Goal: Task Accomplishment & Management: Use online tool/utility

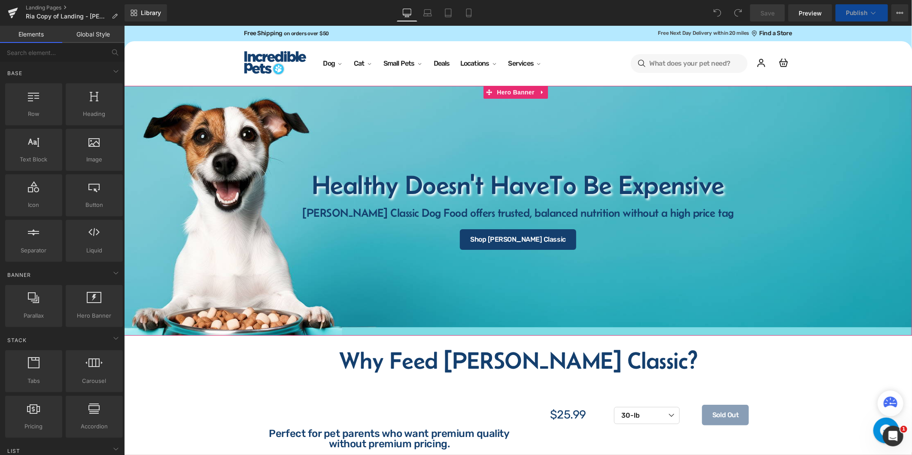
select select "30-lb"
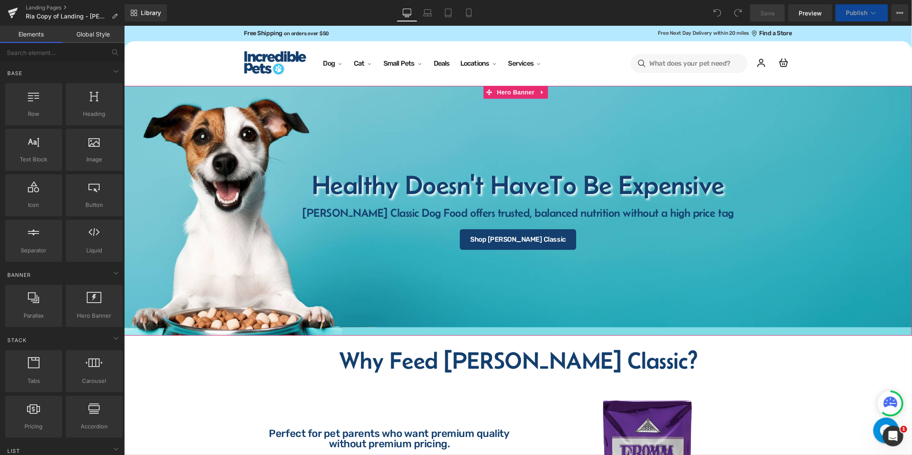
scroll to position [191, 0]
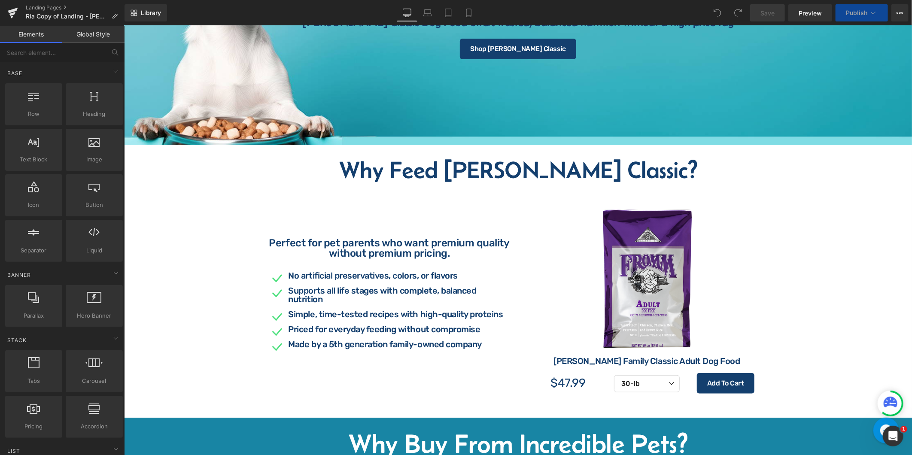
select select "15-lb"
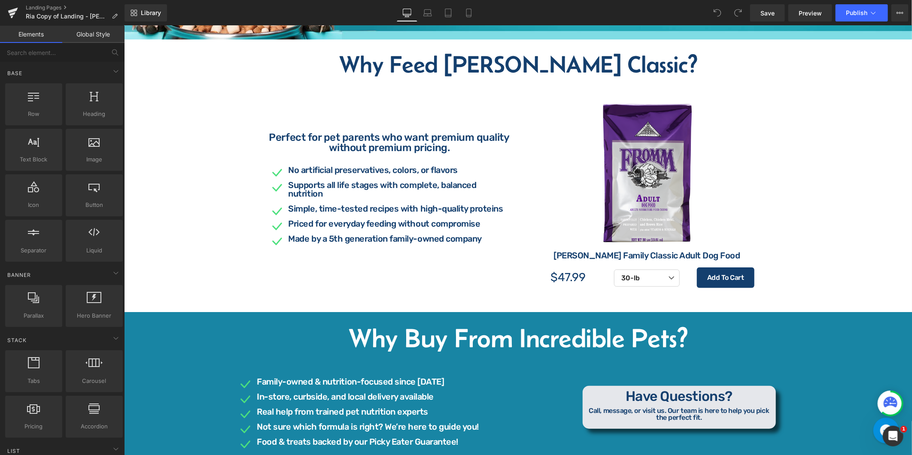
scroll to position [381, 0]
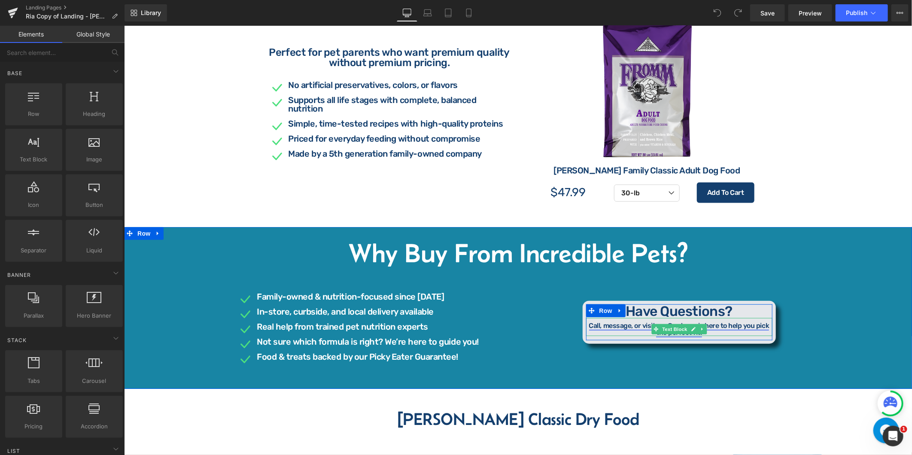
click at [744, 326] on link "Call, message, or visit us. Our team is here to help you pick the perfect fit." at bounding box center [679, 328] width 180 height 15
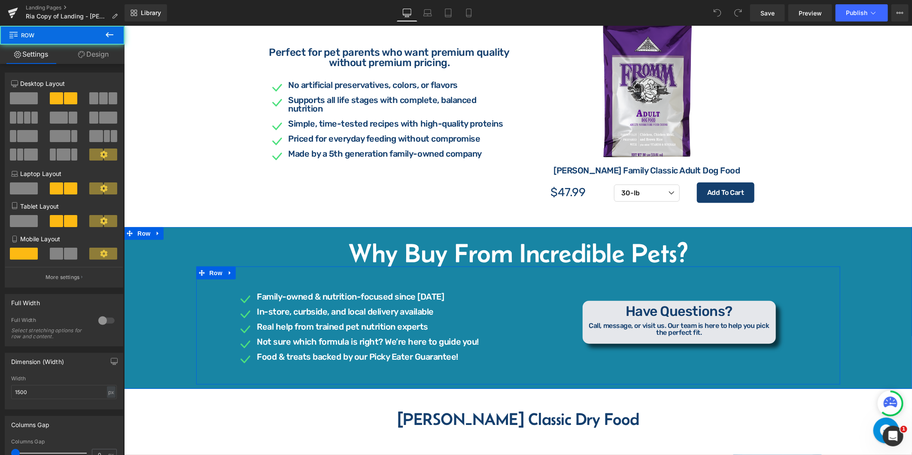
click at [738, 357] on div "Have Questions? Heading Call, message, or visit us. Our team is here to help yo…" at bounding box center [679, 322] width 322 height 86
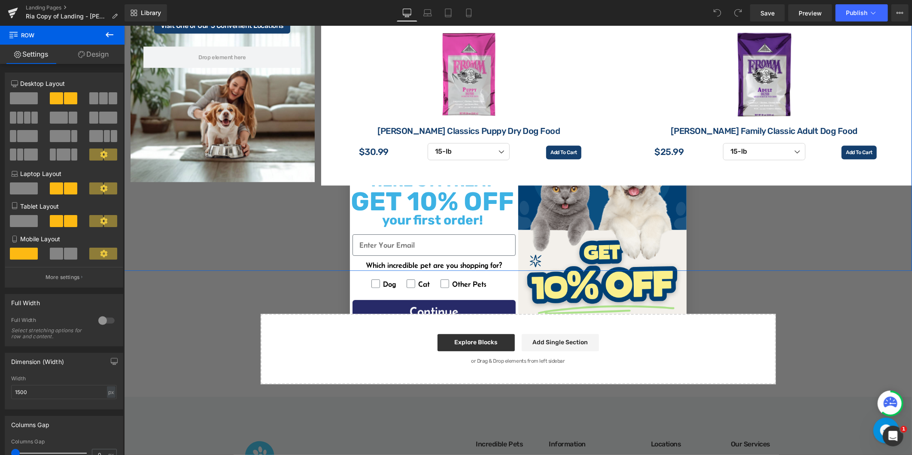
scroll to position [1479, 0]
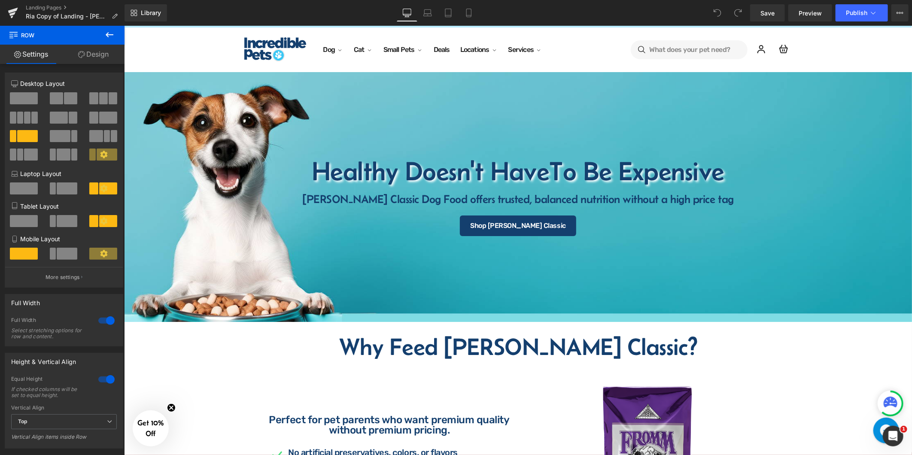
scroll to position [0, 0]
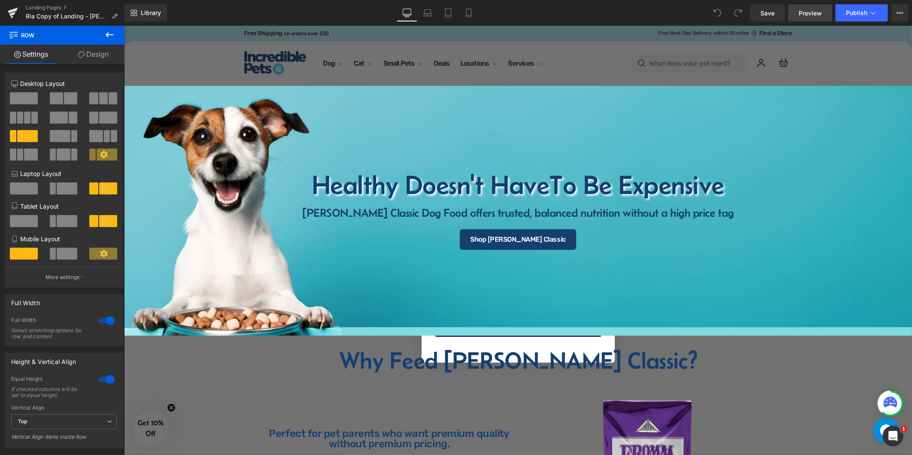
click at [813, 12] on span "Preview" at bounding box center [810, 13] width 23 height 9
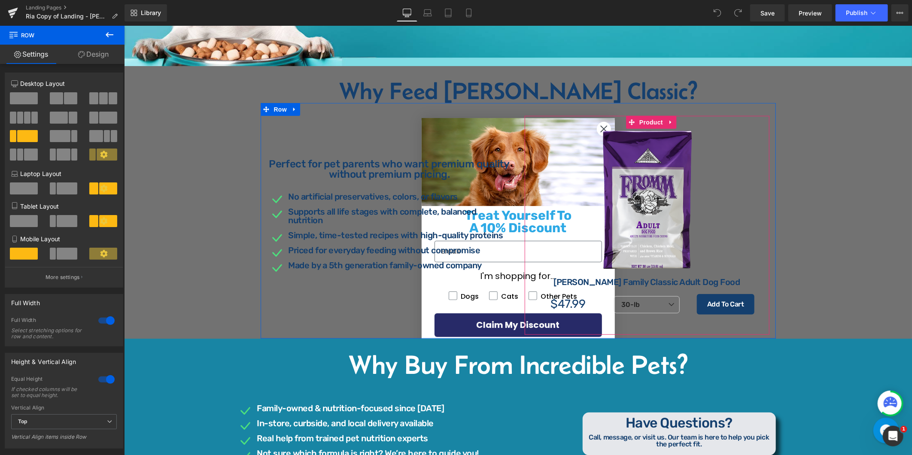
scroll to position [286, 0]
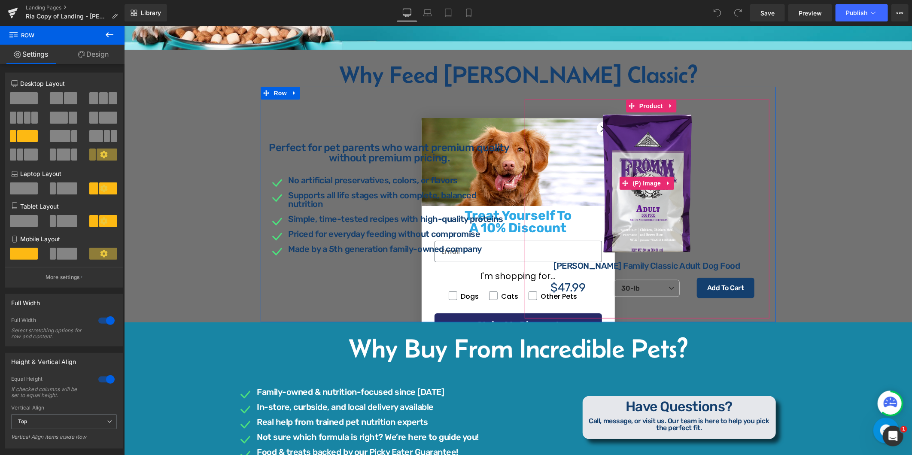
click at [593, 129] on img at bounding box center [647, 183] width 142 height 142
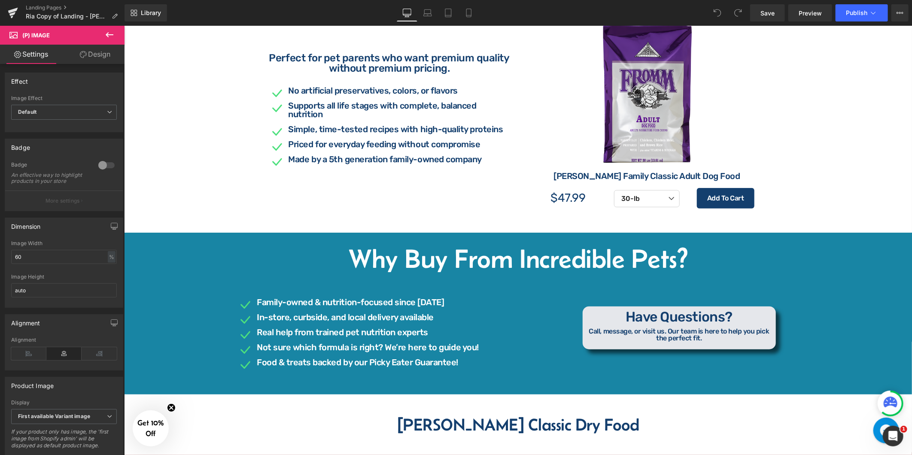
scroll to position [477, 0]
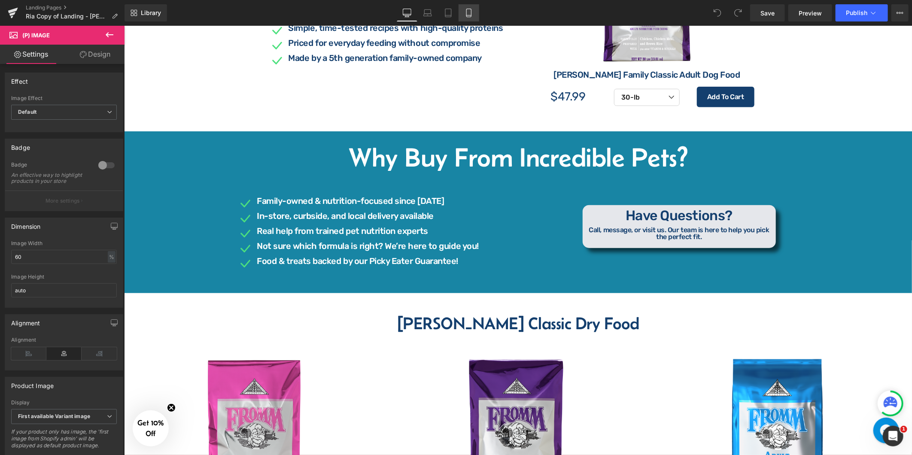
click at [461, 18] on link "Mobile" at bounding box center [469, 12] width 21 height 17
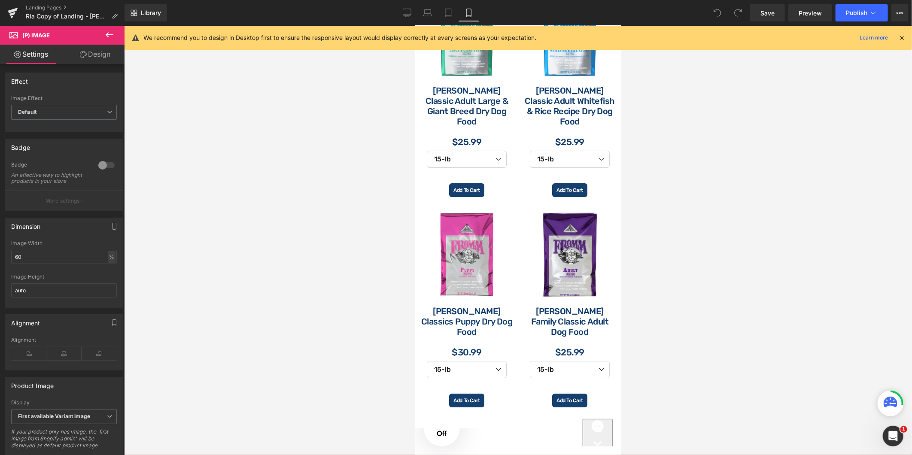
scroll to position [1813, 0]
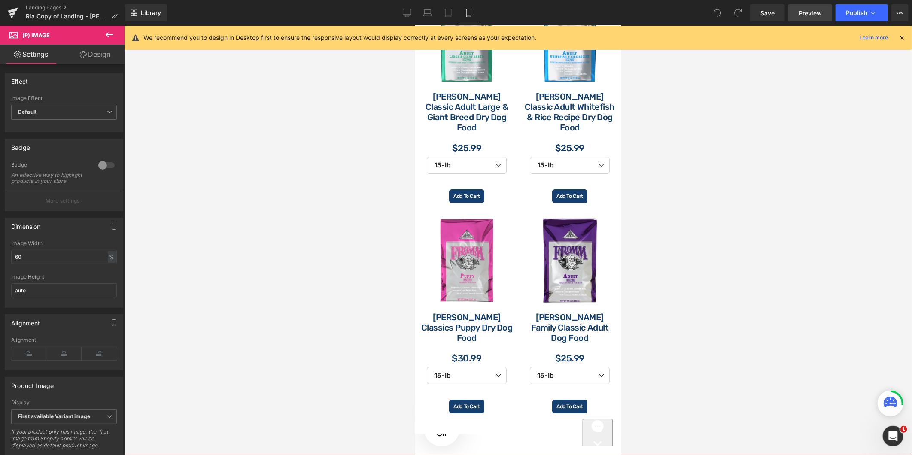
click at [808, 11] on span "Preview" at bounding box center [810, 13] width 23 height 9
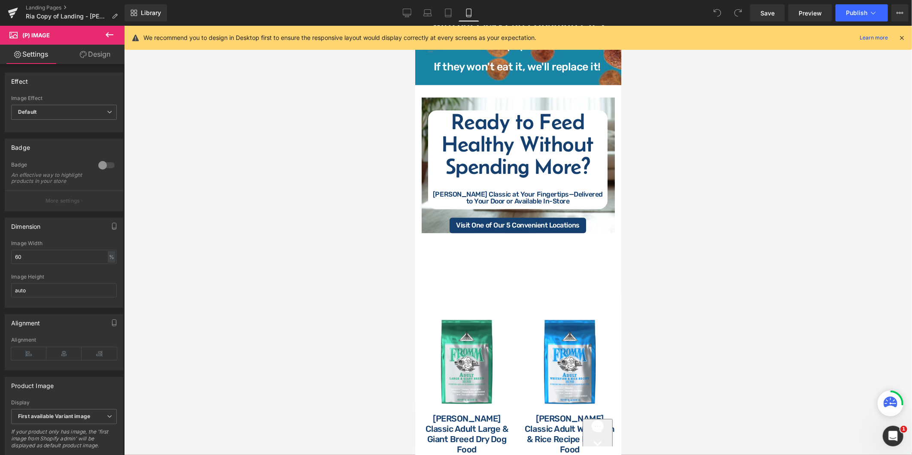
scroll to position [1479, 0]
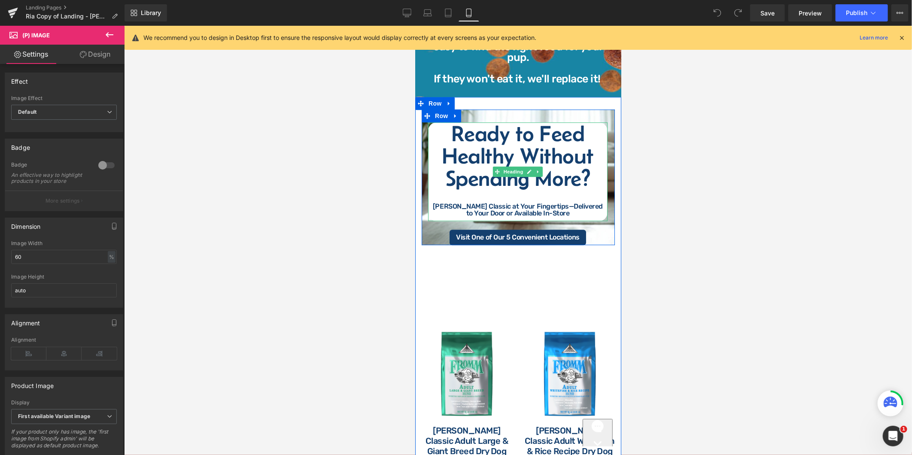
drag, startPoint x: 499, startPoint y: 169, endPoint x: 526, endPoint y: 169, distance: 26.2
click at [499, 203] on div "[PERSON_NAME] Classic at Your Fingertips—Delivered to Your Door or Available In…" at bounding box center [517, 210] width 171 height 14
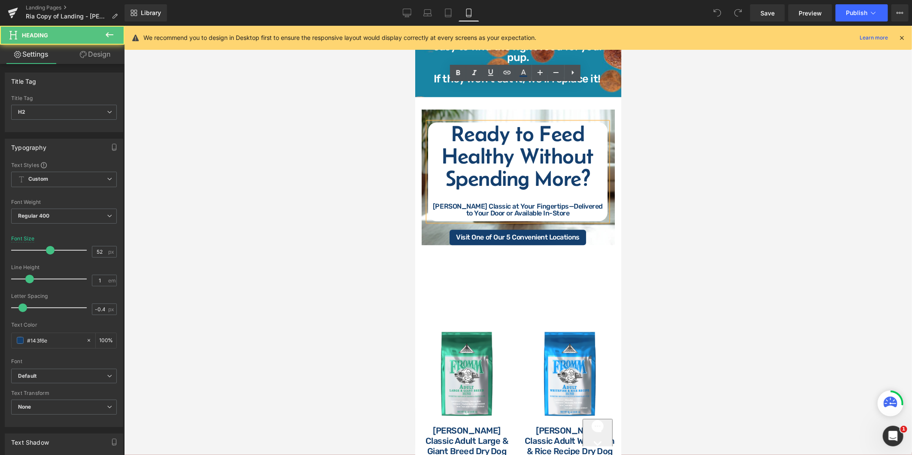
click at [529, 203] on div "[PERSON_NAME] Classic at Your Fingertips—Delivered to Your Door or Available In…" at bounding box center [517, 210] width 171 height 14
click at [537, 203] on div "[PERSON_NAME] Classic at Your Fingertips—Delivered to Your Door or Available In…" at bounding box center [517, 210] width 171 height 14
drag, startPoint x: 539, startPoint y: 165, endPoint x: 447, endPoint y: 167, distance: 91.9
click at [447, 203] on div "[PERSON_NAME] Classic at Your Fingertips—Delivered to Your Door or Available In…" at bounding box center [517, 210] width 171 height 14
click at [476, 203] on div "[PERSON_NAME] Classic at Your Fingertips—Delivered to Your Door or Available In…" at bounding box center [517, 210] width 171 height 14
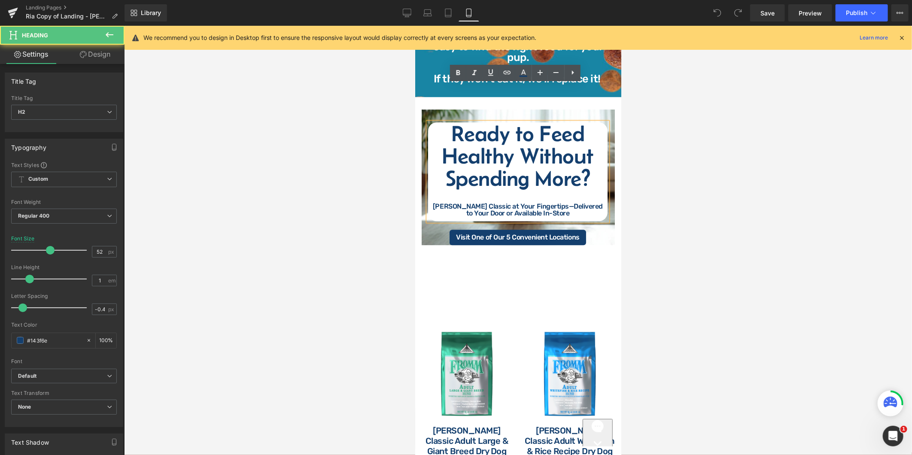
click at [497, 203] on div "[PERSON_NAME] Classic at Your Fingertips—Delivered to Your Door or Available In…" at bounding box center [517, 210] width 171 height 14
click at [525, 196] on div at bounding box center [517, 199] width 171 height 7
click at [540, 203] on div "[PERSON_NAME] Classic at Your Fingertips—Delivered to Your Door or Available In…" at bounding box center [517, 210] width 171 height 14
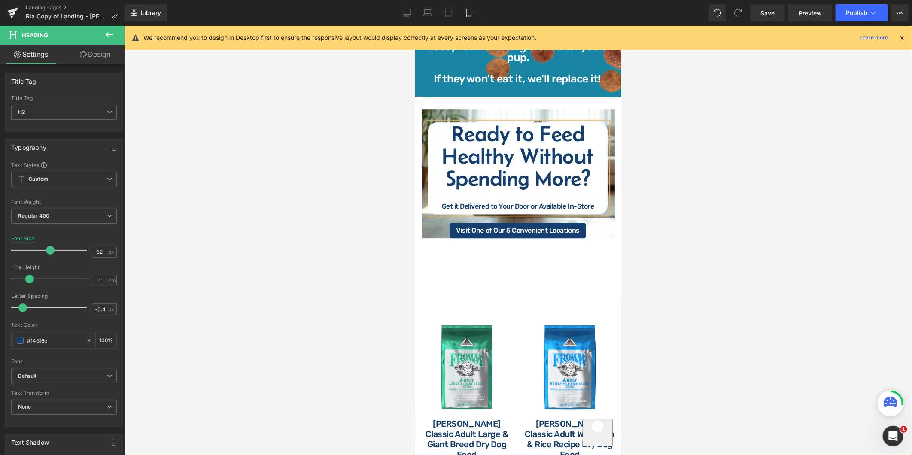
click at [560, 203] on div "Get it Delivered to Your Door or Available In-Store" at bounding box center [517, 206] width 171 height 7
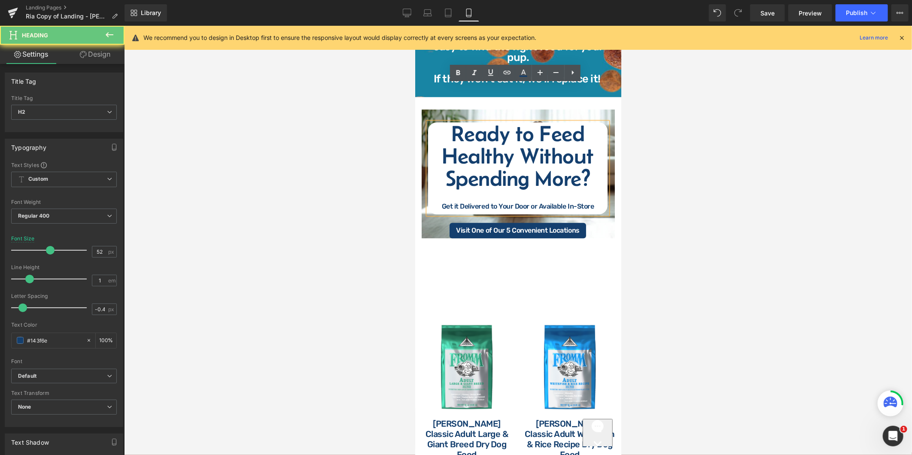
click at [562, 203] on div "Get it Delivered to Your Door or Available In-Store" at bounding box center [517, 206] width 171 height 7
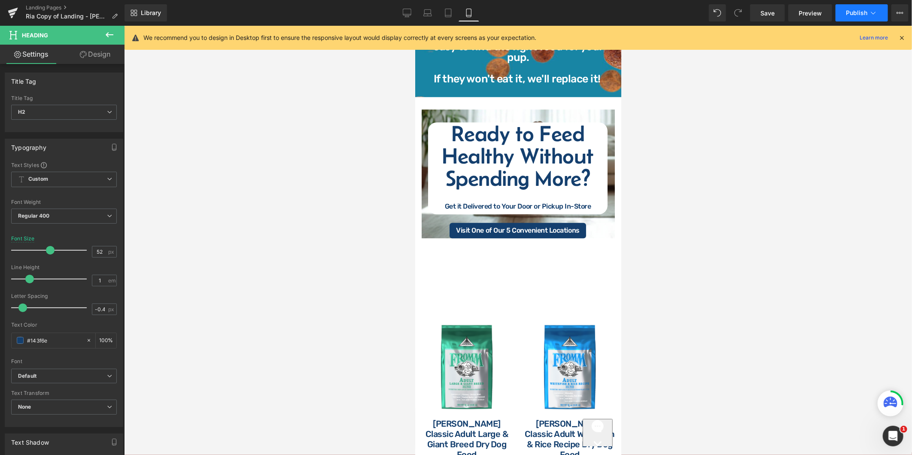
click at [848, 17] on button "Publish" at bounding box center [862, 12] width 52 height 17
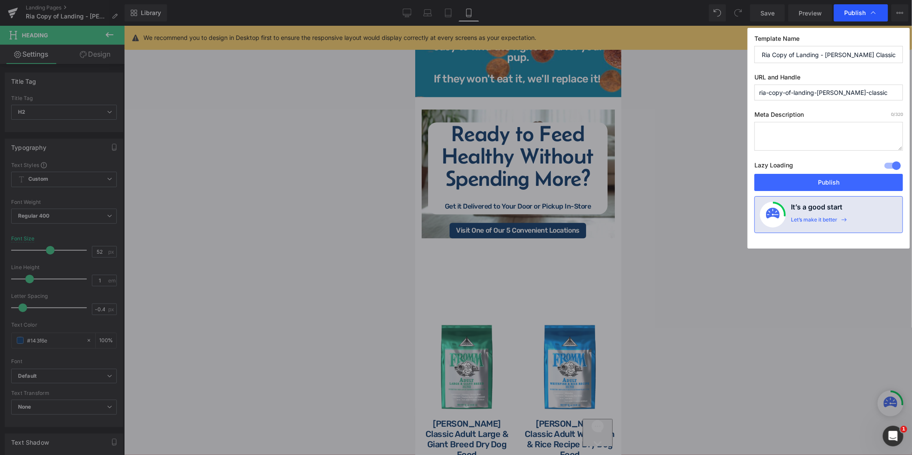
click at [851, 15] on span "Publish" at bounding box center [854, 13] width 21 height 8
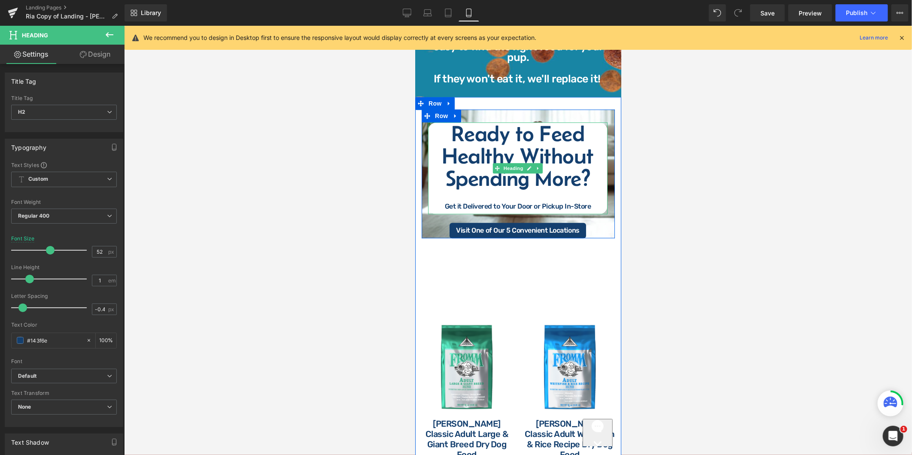
click at [530, 203] on div "Get it Delivered to Your Door or Pickup In-Store" at bounding box center [517, 206] width 171 height 7
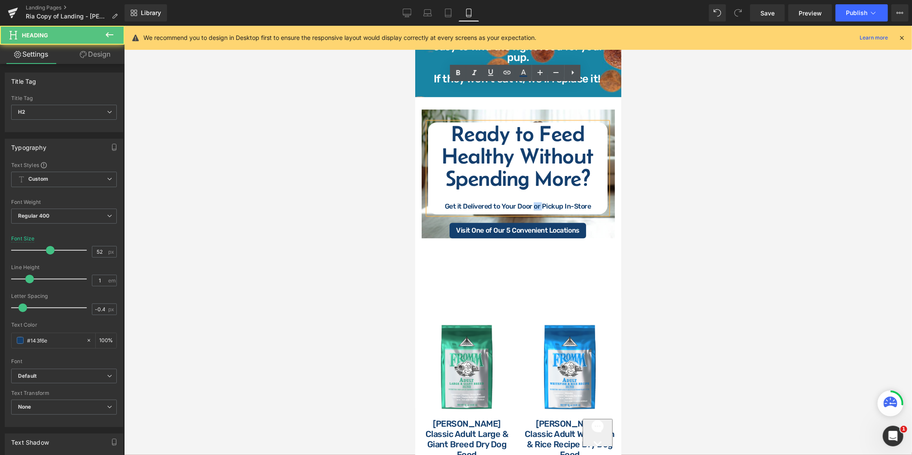
click at [530, 203] on div "Get it Delivered to Your Door or Pickup In-Store" at bounding box center [517, 206] width 171 height 7
click at [401, 13] on link "Desktop" at bounding box center [407, 12] width 21 height 17
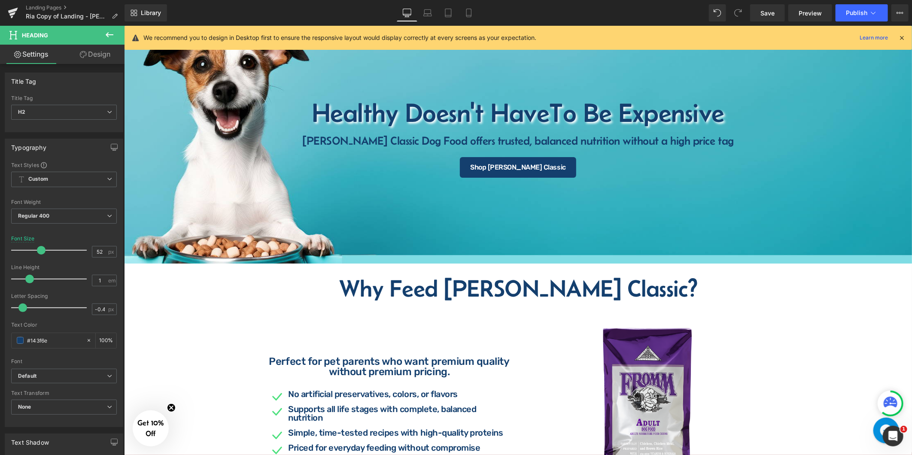
scroll to position [0, 0]
